Goal: Register for event/course

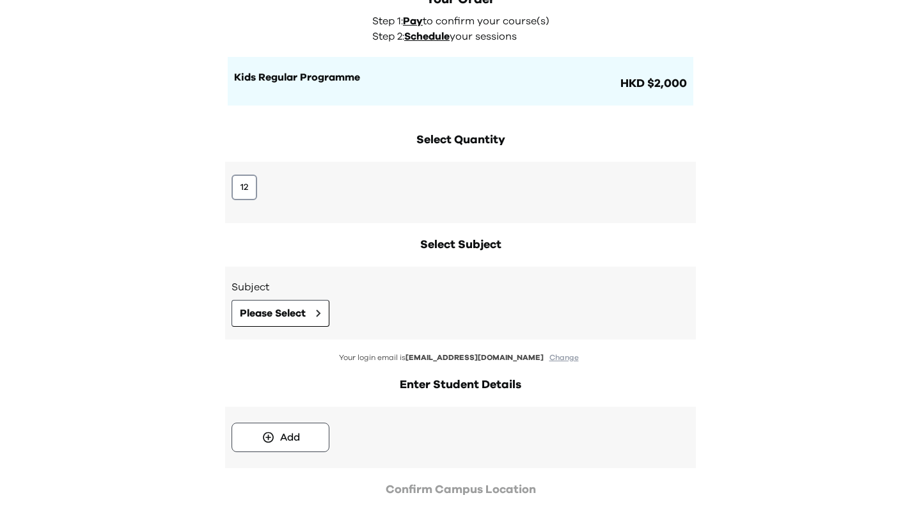
scroll to position [100, 0]
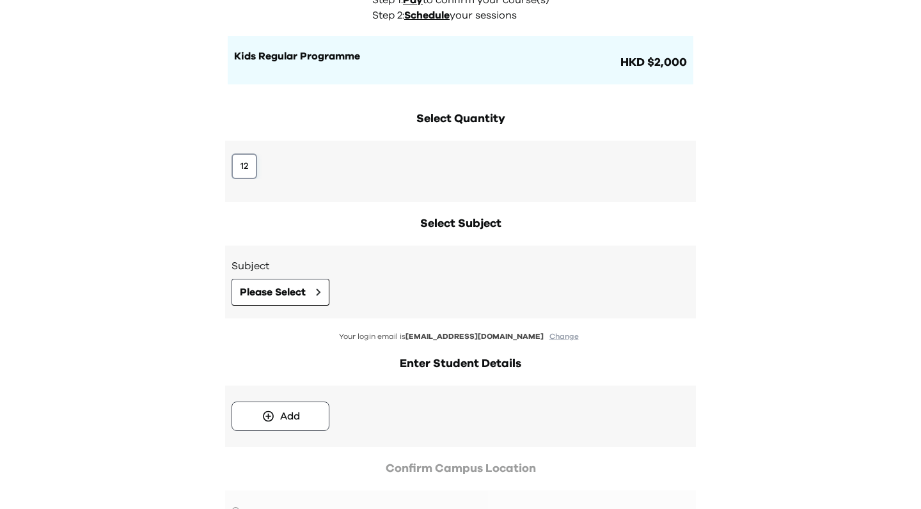
click at [240, 172] on button "12" at bounding box center [244, 166] width 26 height 26
click at [285, 297] on span "Please Select" at bounding box center [273, 292] width 66 height 15
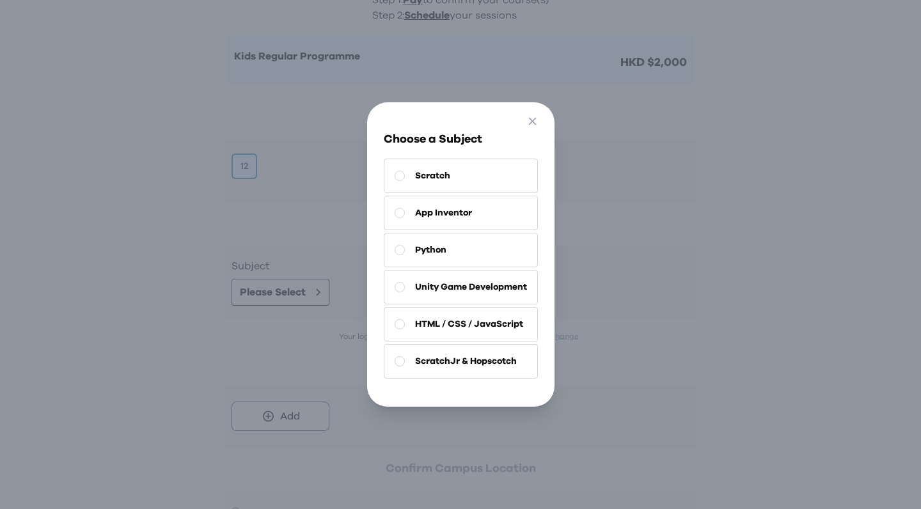
click at [77, 310] on div "Go Back Close Choose a Subject Scratch App Inventor Python Unity Game Developme…" at bounding box center [460, 254] width 921 height 509
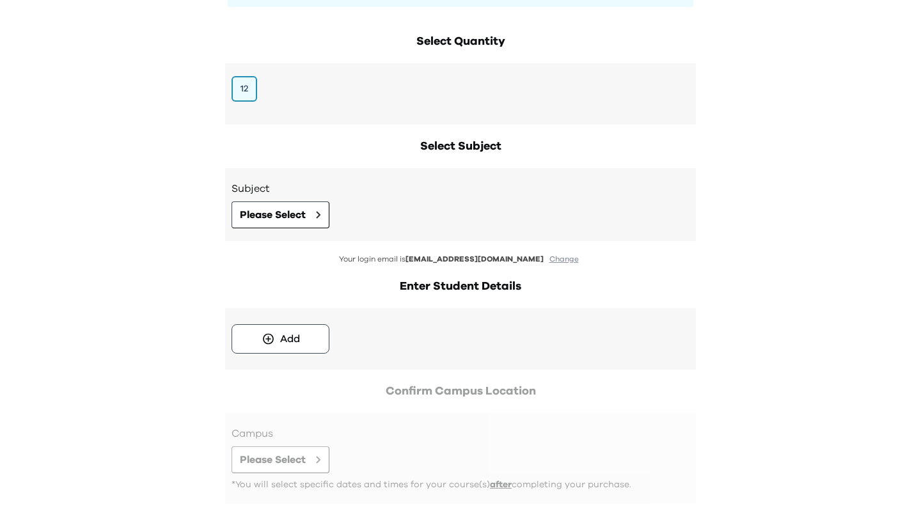
scroll to position [188, 0]
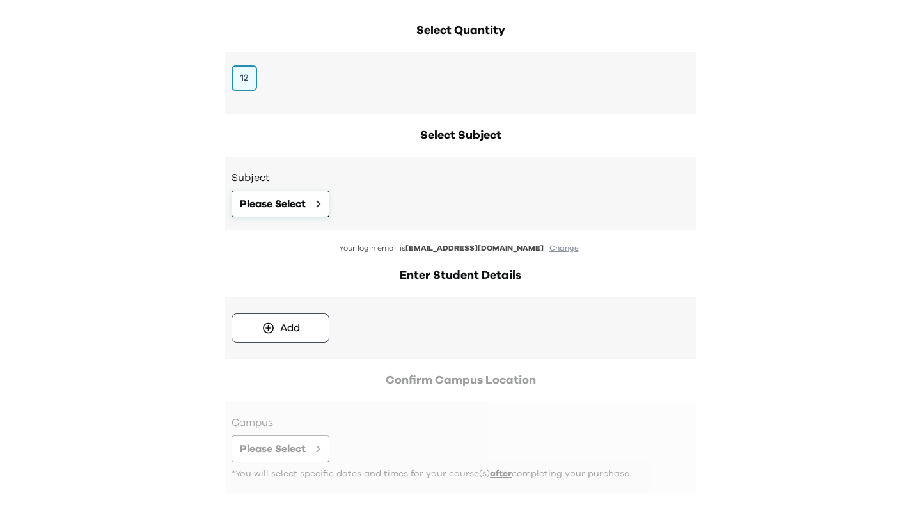
click at [267, 212] on button "Please Select" at bounding box center [280, 204] width 98 height 27
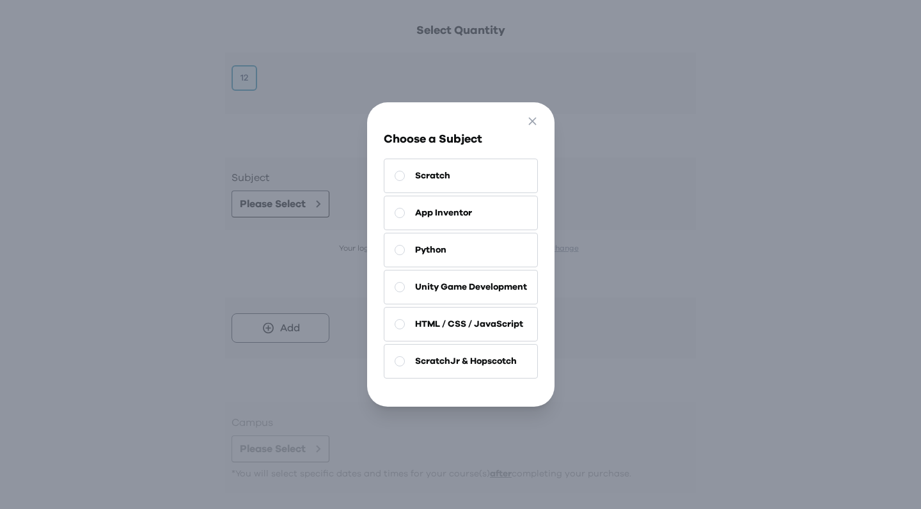
click at [459, 333] on button "HTML / CSS / JavaScript" at bounding box center [461, 324] width 154 height 35
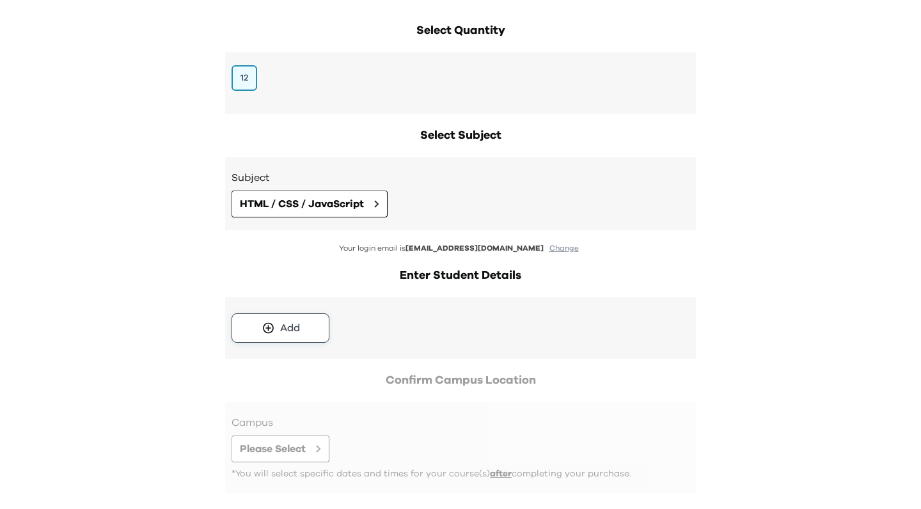
click at [276, 337] on button "Add" at bounding box center [280, 327] width 98 height 29
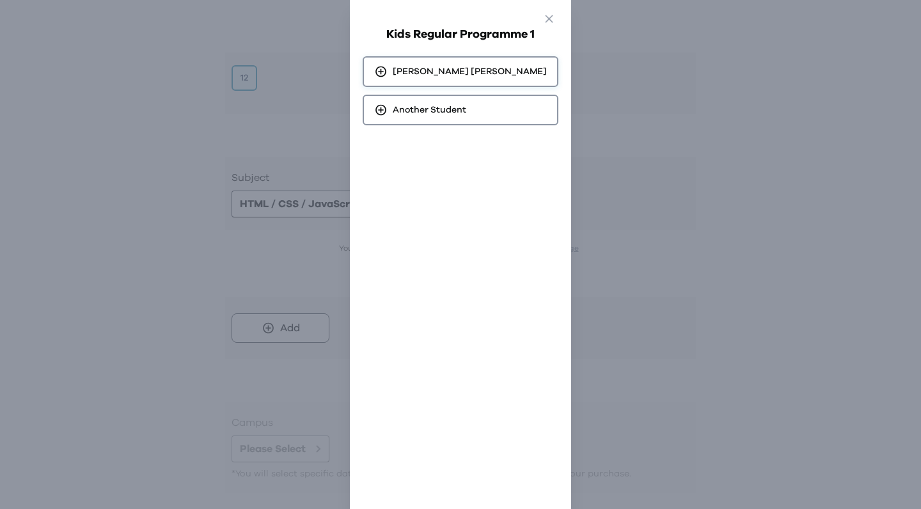
click at [453, 74] on span "[PERSON_NAME]" at bounding box center [470, 71] width 154 height 13
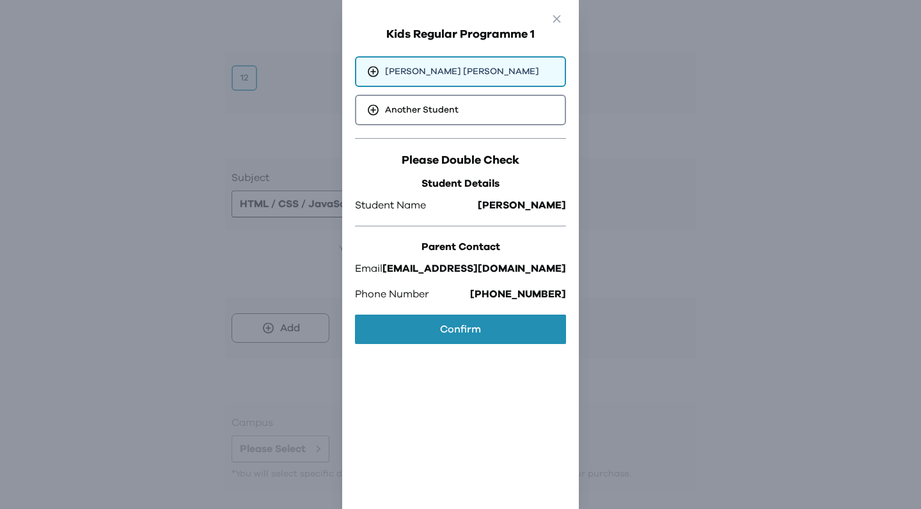
drag, startPoint x: 445, startPoint y: 324, endPoint x: 426, endPoint y: 357, distance: 38.4
click at [445, 324] on button "Confirm" at bounding box center [460, 329] width 211 height 29
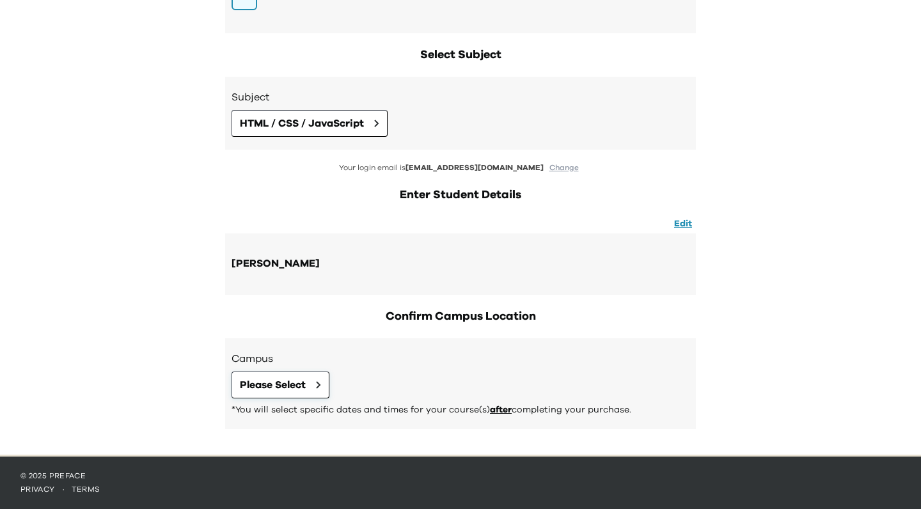
scroll to position [272, 0]
click at [288, 382] on span "Please Select" at bounding box center [273, 384] width 66 height 15
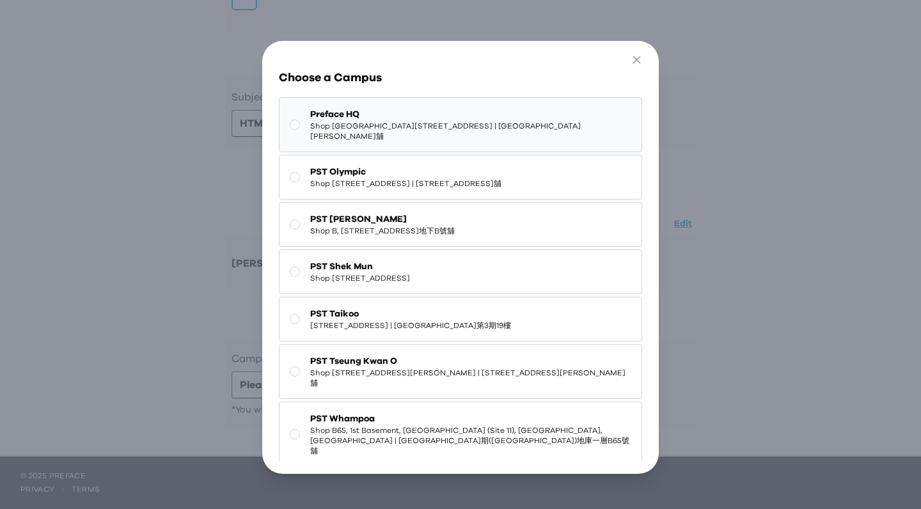
click at [384, 121] on span "Shop [GEOGRAPHIC_DATA][STREET_ADDRESS] | [GEOGRAPHIC_DATA][PERSON_NAME]舖" at bounding box center [470, 131] width 320 height 20
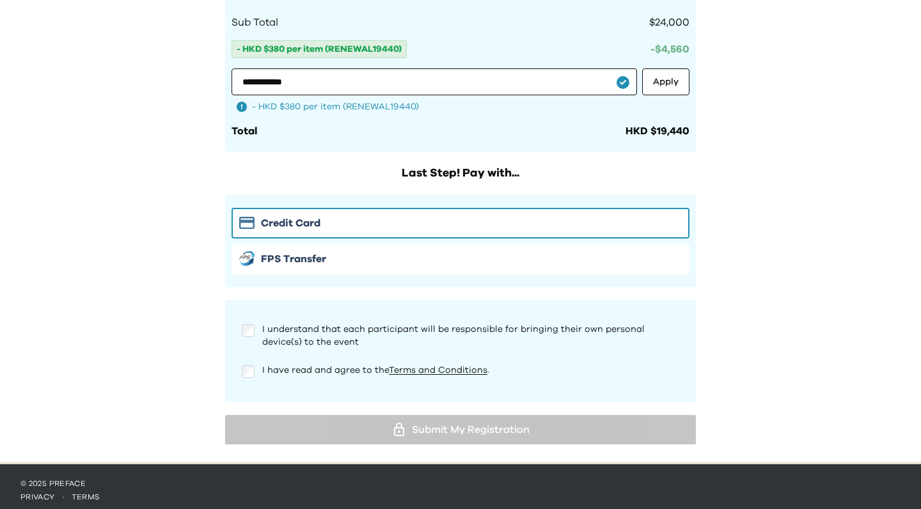
scroll to position [1205, 0]
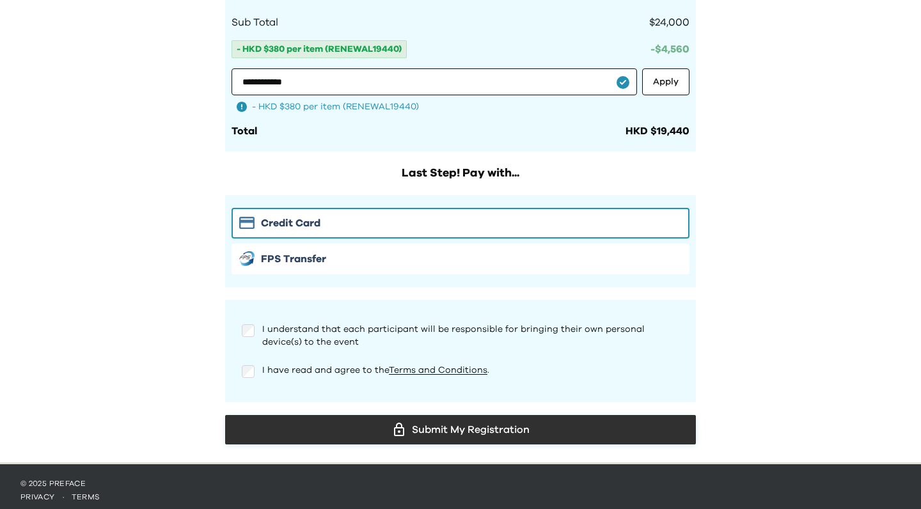
click at [368, 444] on button "Submit My Registration" at bounding box center [460, 429] width 471 height 29
